Goal: Find specific page/section: Find specific page/section

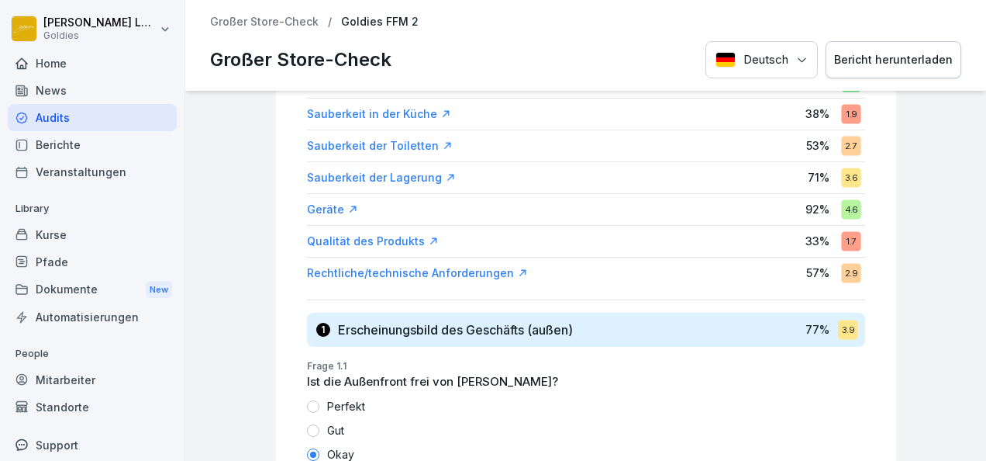
scroll to position [488, 0]
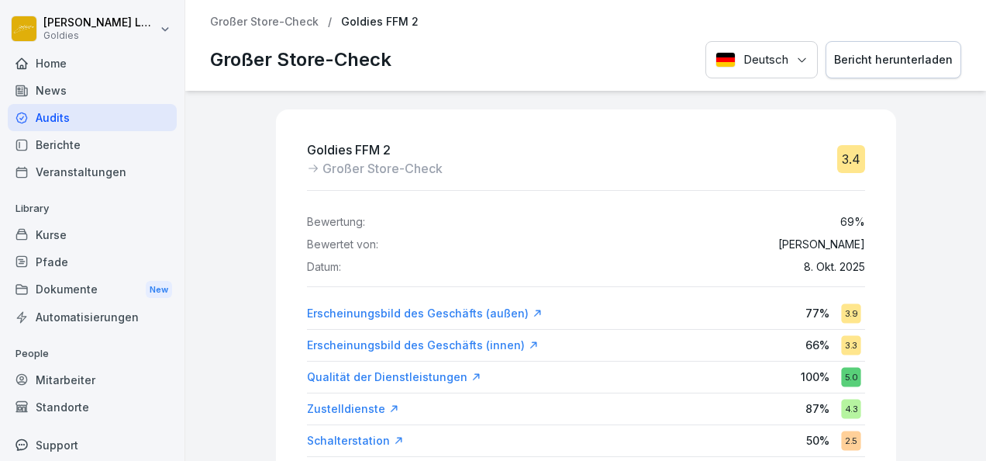
click at [288, 19] on p "Großer Store-Check" at bounding box center [264, 22] width 109 height 13
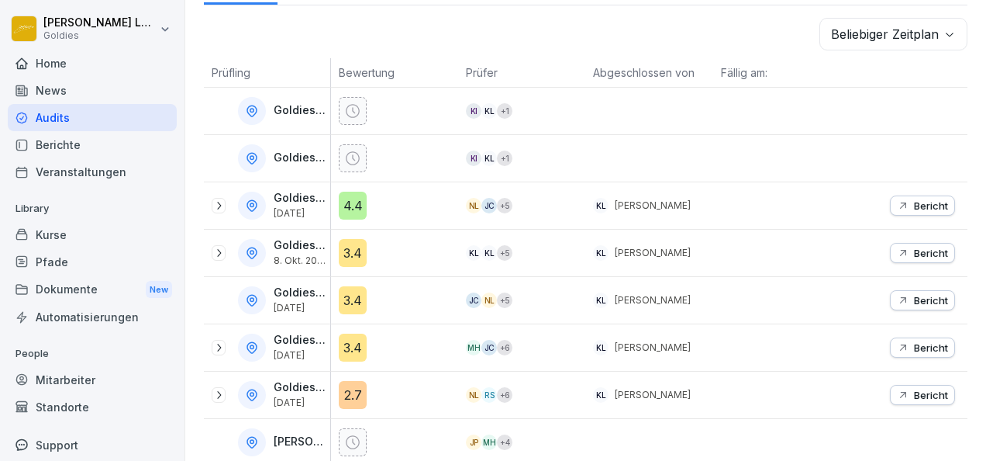
scroll to position [259, 0]
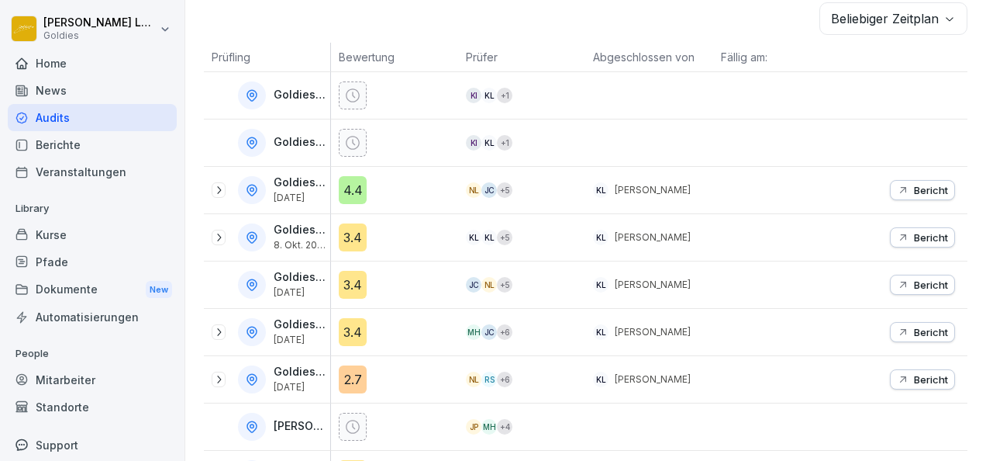
click at [225, 188] on div at bounding box center [219, 190] width 14 height 16
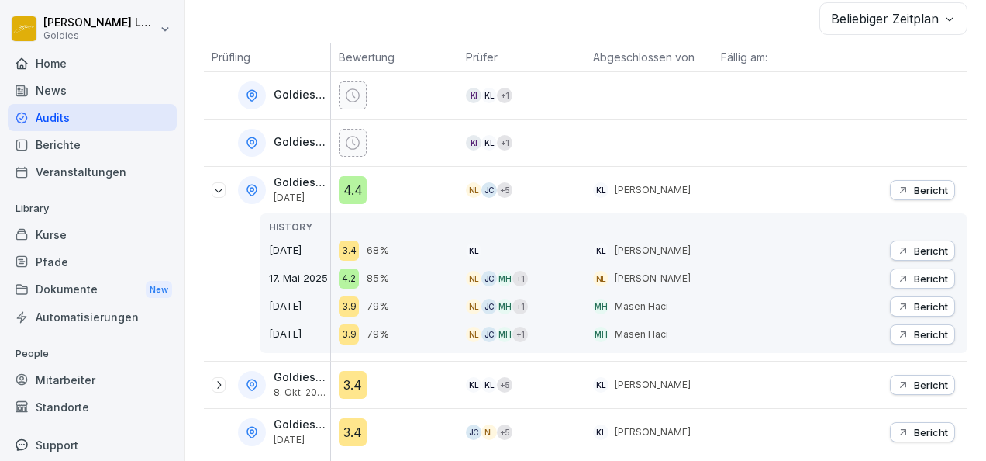
scroll to position [292, 0]
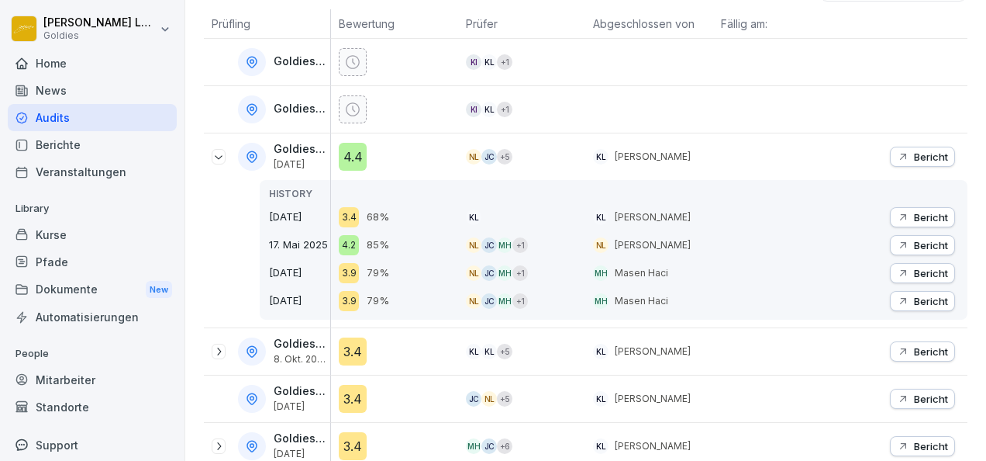
click at [897, 150] on icon "button" at bounding box center [903, 156] width 12 height 12
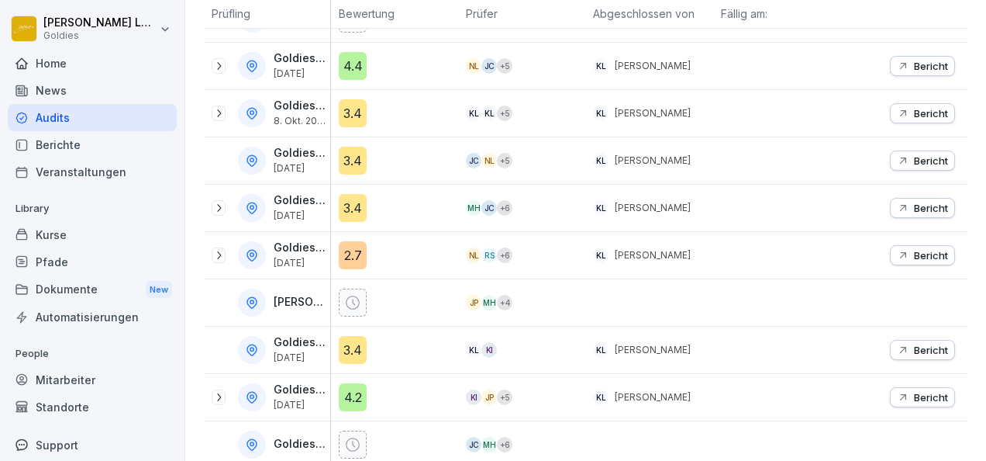
scroll to position [408, 0]
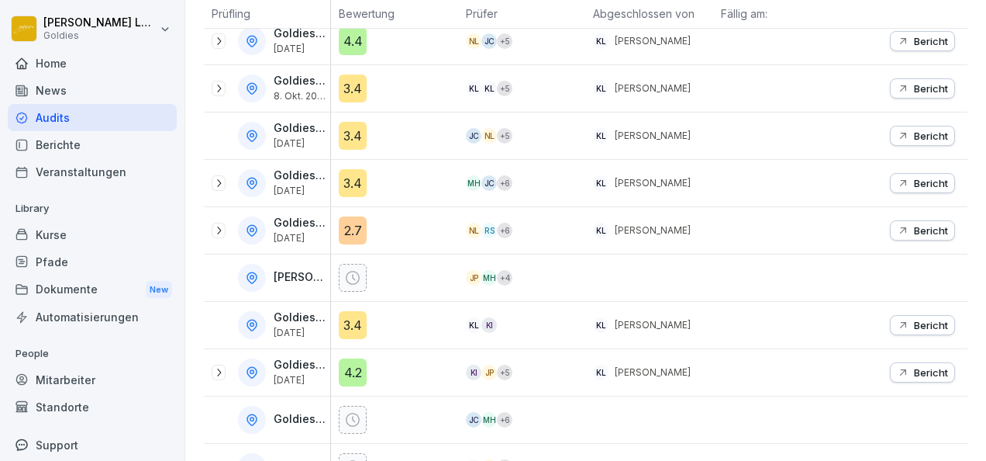
click at [215, 229] on icon at bounding box center [218, 230] width 12 height 12
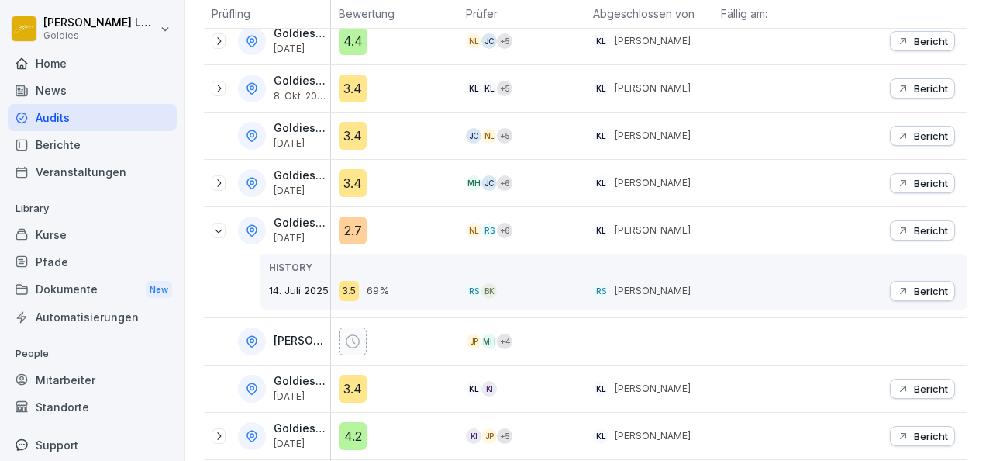
click at [221, 184] on icon at bounding box center [218, 183] width 12 height 12
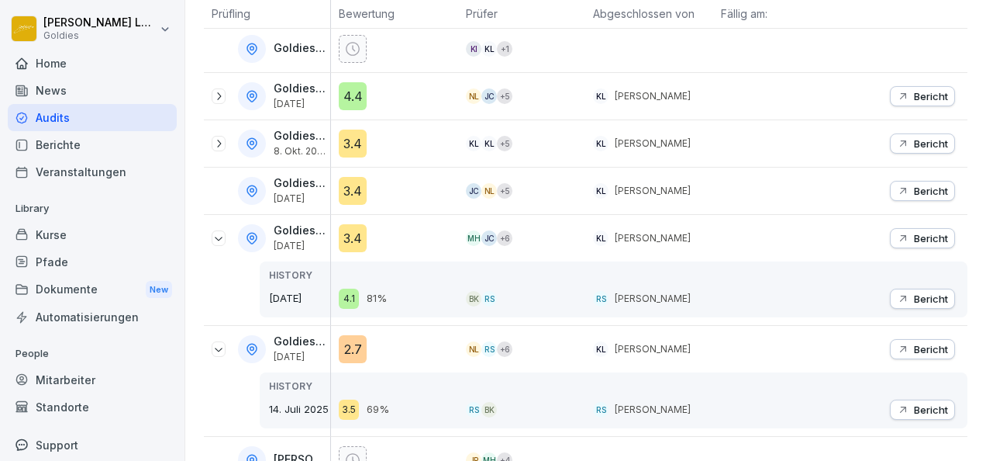
scroll to position [328, 0]
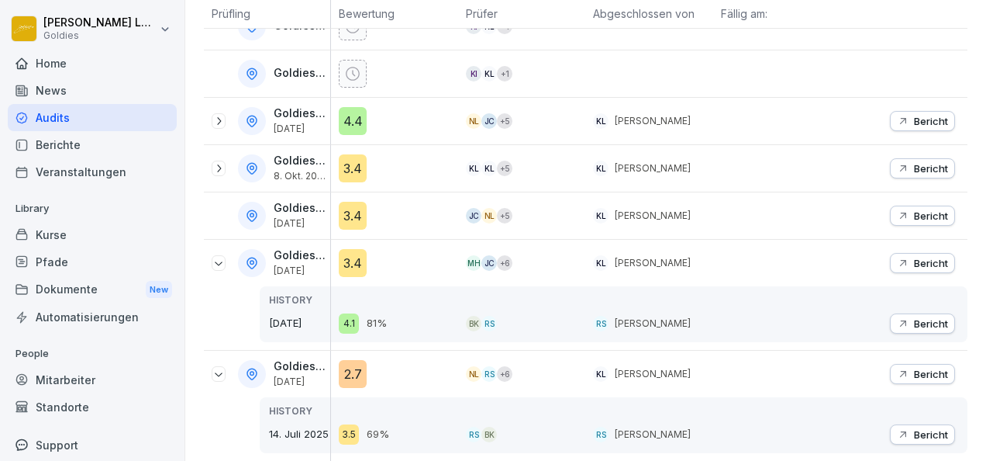
click at [217, 121] on icon at bounding box center [218, 121] width 12 height 12
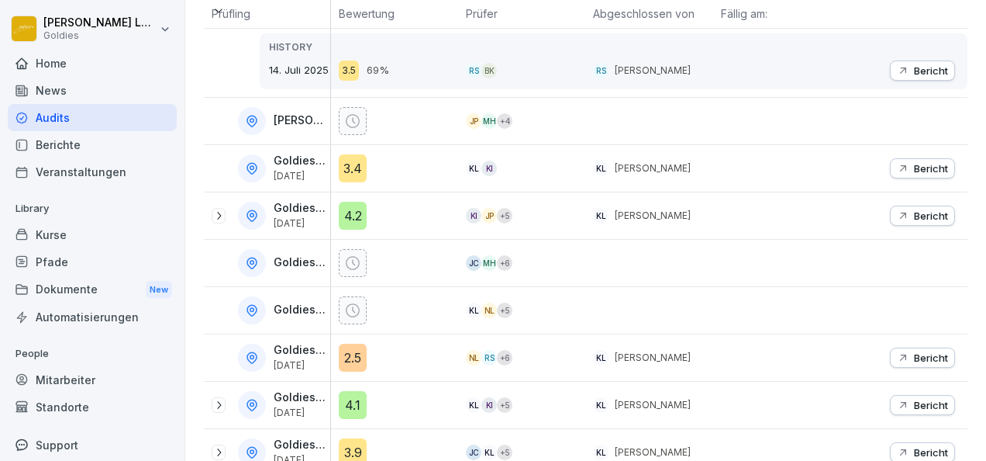
scroll to position [860, 0]
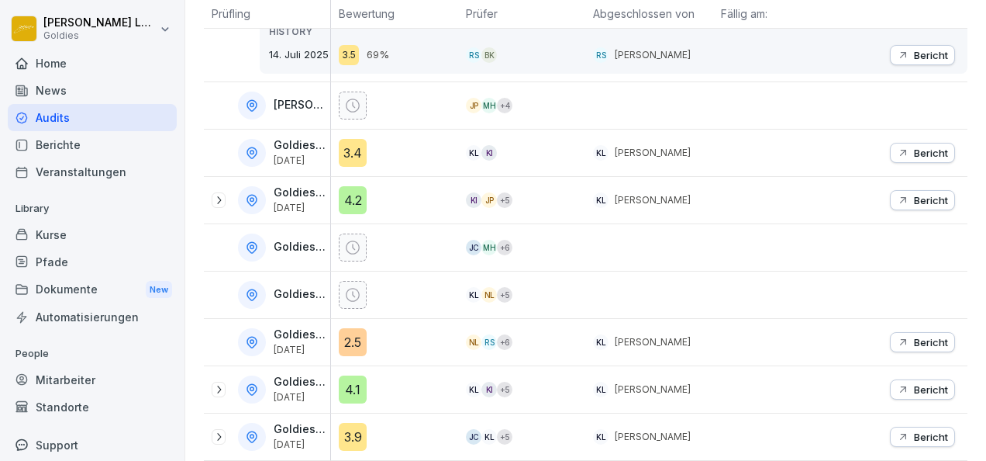
click at [222, 430] on icon at bounding box center [218, 436] width 12 height 12
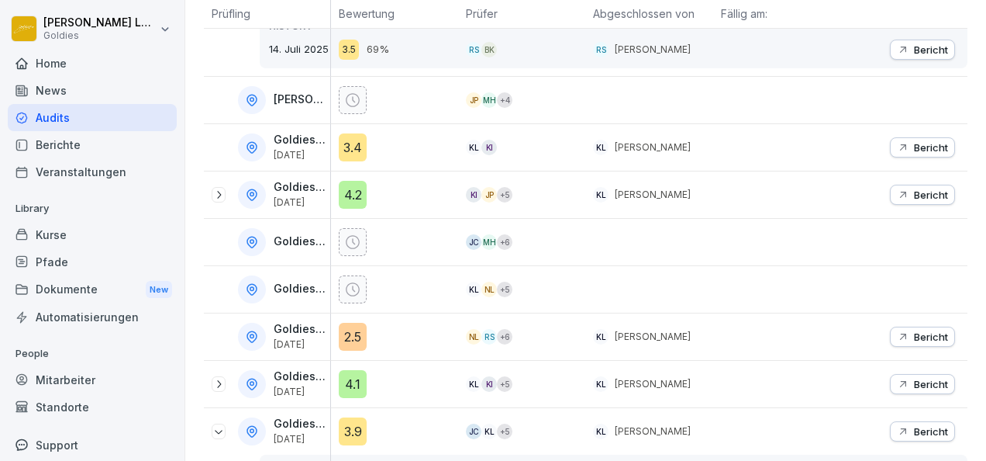
scroll to position [1007, 0]
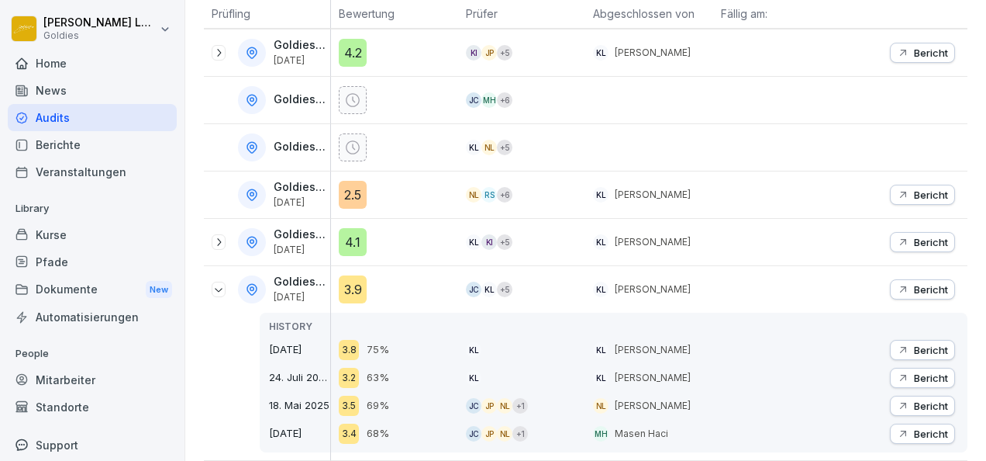
click at [898, 283] on div "Bericht" at bounding box center [922, 289] width 51 height 12
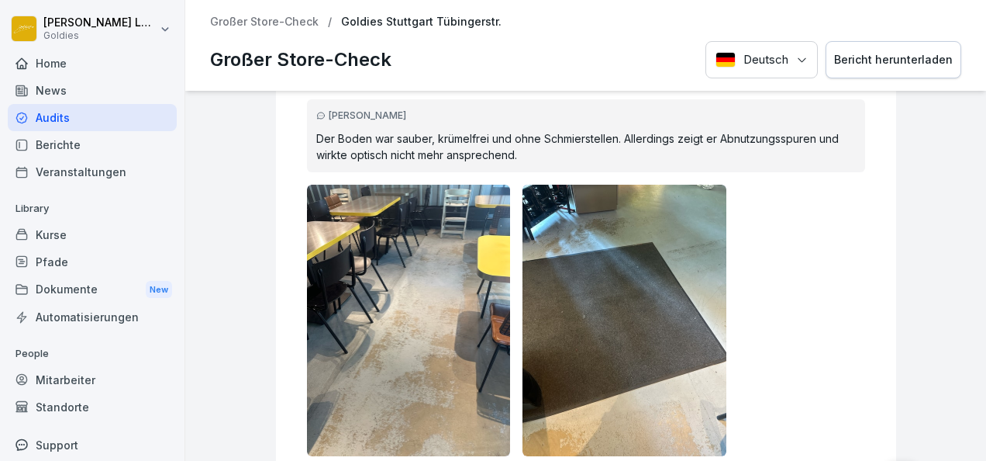
scroll to position [6133, 0]
